Goal: Task Accomplishment & Management: Complete application form

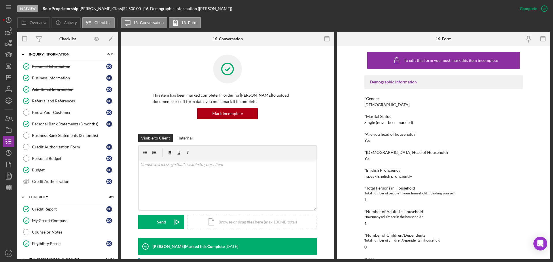
scroll to position [345, 0]
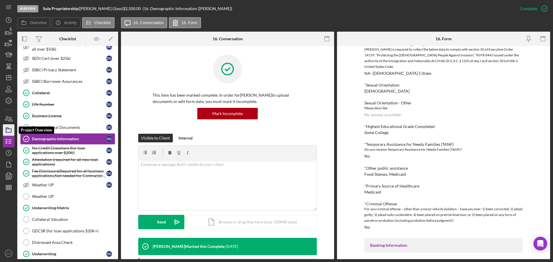
click at [11, 129] on rect "button" at bounding box center [8, 130] width 5 height 3
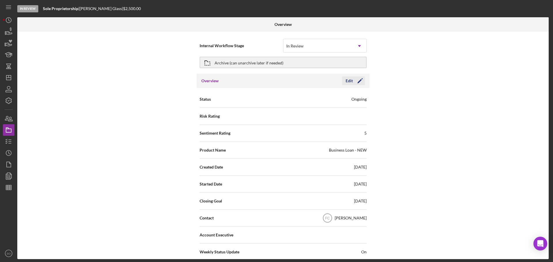
click at [358, 79] on icon "Icon/Edit" at bounding box center [360, 81] width 14 height 14
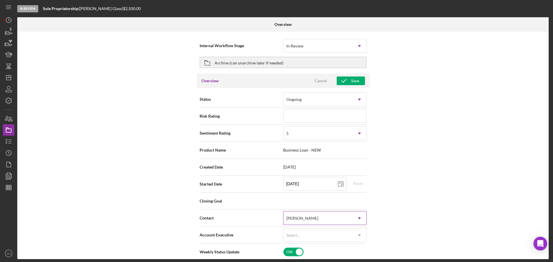
click at [318, 215] on div "[PERSON_NAME]" at bounding box center [317, 218] width 69 height 13
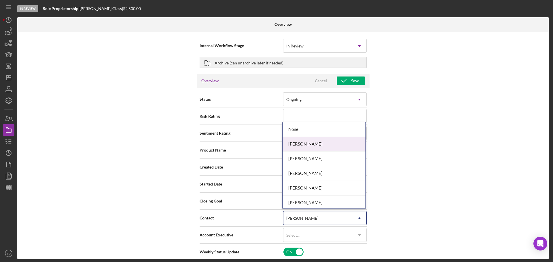
click at [311, 144] on div "[PERSON_NAME]" at bounding box center [323, 144] width 83 height 15
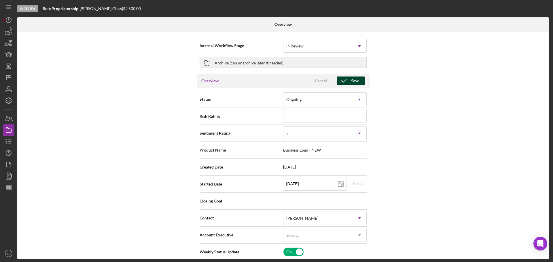
click at [344, 82] on icon "button" at bounding box center [344, 81] width 14 height 14
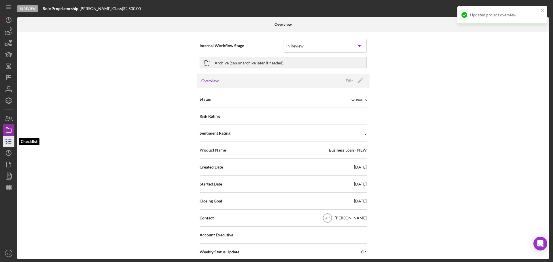
click at [5, 140] on icon "button" at bounding box center [8, 141] width 14 height 14
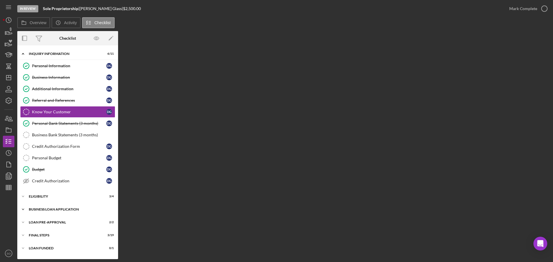
click at [40, 208] on div "Icon/Expander BUSINESS LOAN APPLICATION 15 / 27" at bounding box center [67, 210] width 101 height 12
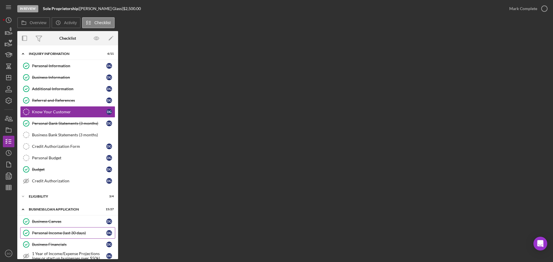
scroll to position [86, 0]
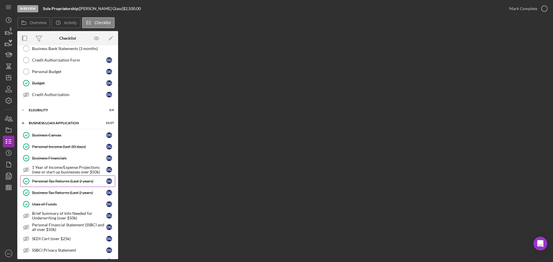
click at [55, 180] on div "Personal Tax Returns (Last 2 years)" at bounding box center [69, 181] width 74 height 5
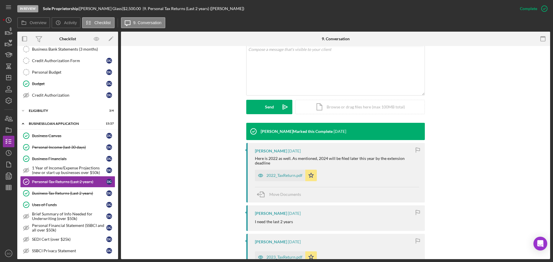
scroll to position [144, 0]
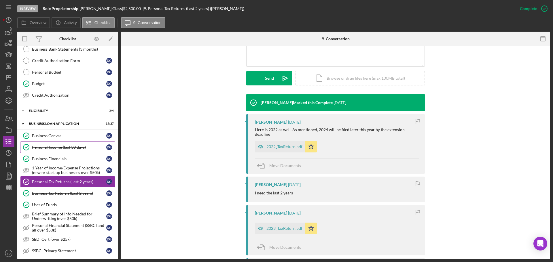
click at [64, 148] on div "Personal Income (last 30 days)" at bounding box center [69, 147] width 74 height 5
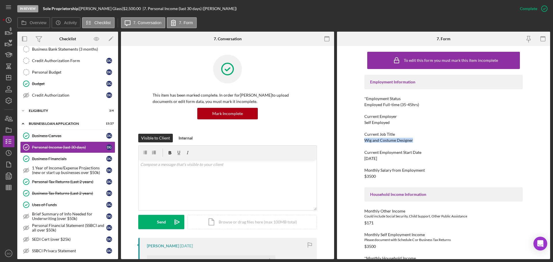
drag, startPoint x: 413, startPoint y: 140, endPoint x: 363, endPoint y: 140, distance: 50.4
click at [363, 140] on div "To edit this form you must mark this item incomplete Employment Information *Em…" at bounding box center [443, 152] width 213 height 213
copy div "Wig and Costume Designer"
drag, startPoint x: 381, startPoint y: 158, endPoint x: 358, endPoint y: 159, distance: 23.0
click at [358, 159] on div "To edit this form you must mark this item incomplete Employment Information *Em…" at bounding box center [443, 152] width 213 height 213
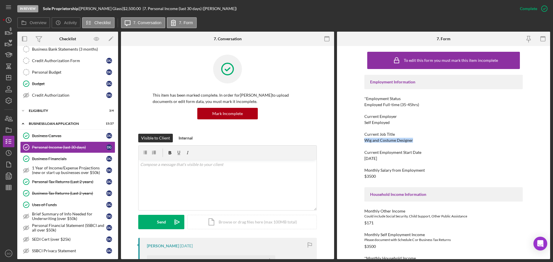
copy div "1/1/2022"
click at [59, 183] on div "Personal Tax Returns (Last 2 years)" at bounding box center [69, 182] width 74 height 5
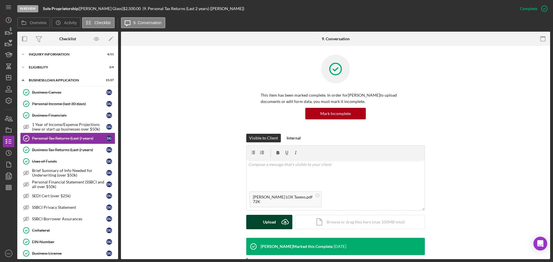
click at [268, 220] on div "Upload" at bounding box center [269, 222] width 13 height 14
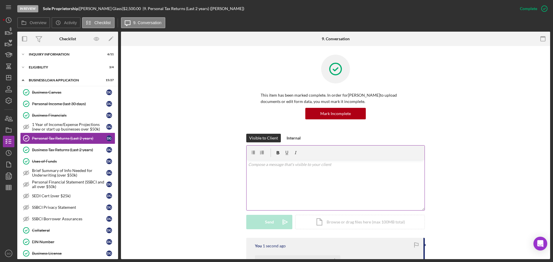
scroll to position [58, 0]
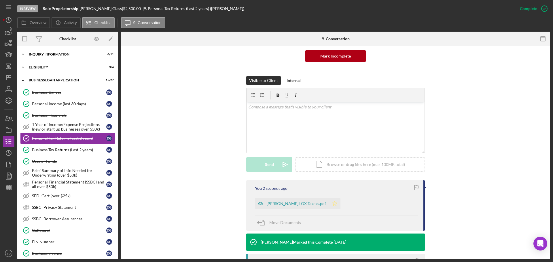
click at [329, 202] on icon "Icon/Star" at bounding box center [335, 204] width 12 height 12
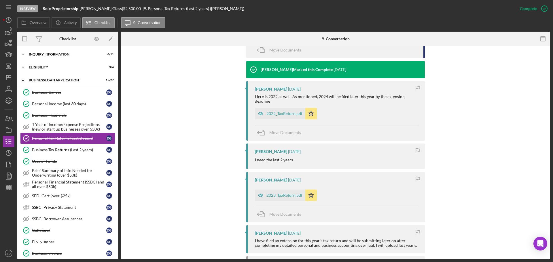
scroll to position [144, 0]
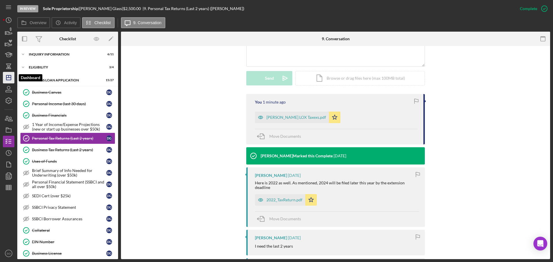
click at [11, 75] on polygon "button" at bounding box center [8, 77] width 5 height 5
